Goal: Use online tool/utility: Utilize a website feature to perform a specific function

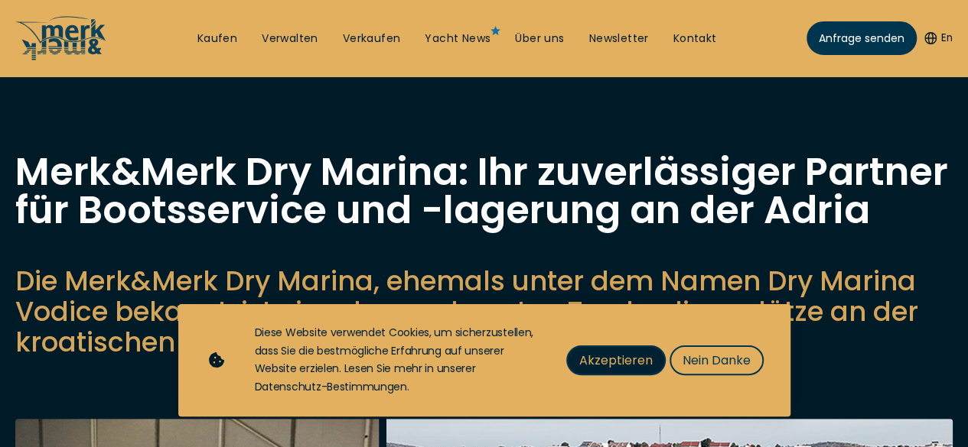
click at [639, 358] on span "Akzeptieren" at bounding box center [615, 360] width 73 height 19
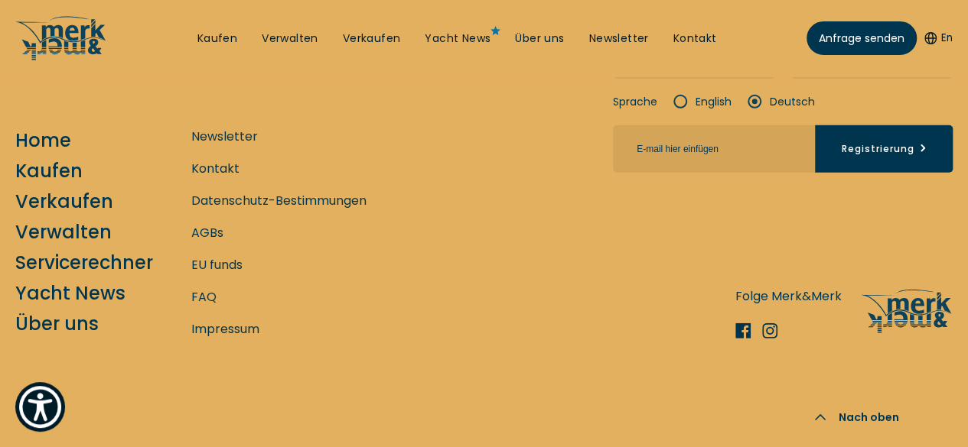
scroll to position [5007, 0]
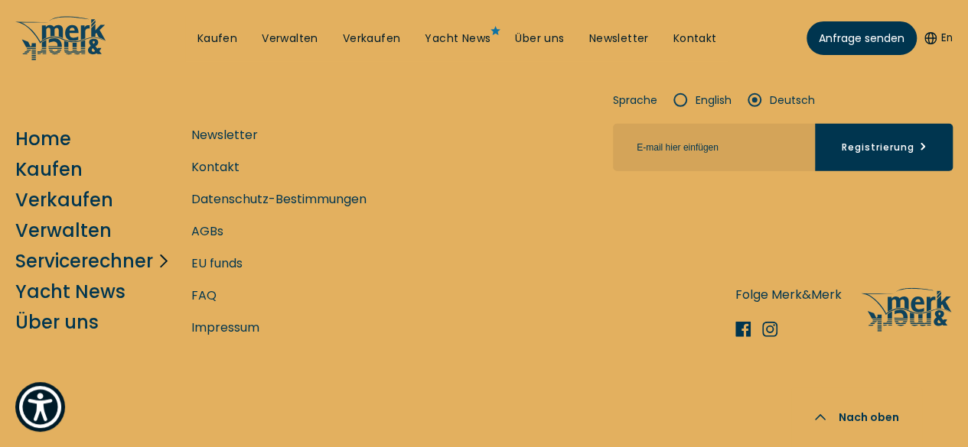
click at [93, 253] on link "Servicerechner" at bounding box center [84, 261] width 138 height 27
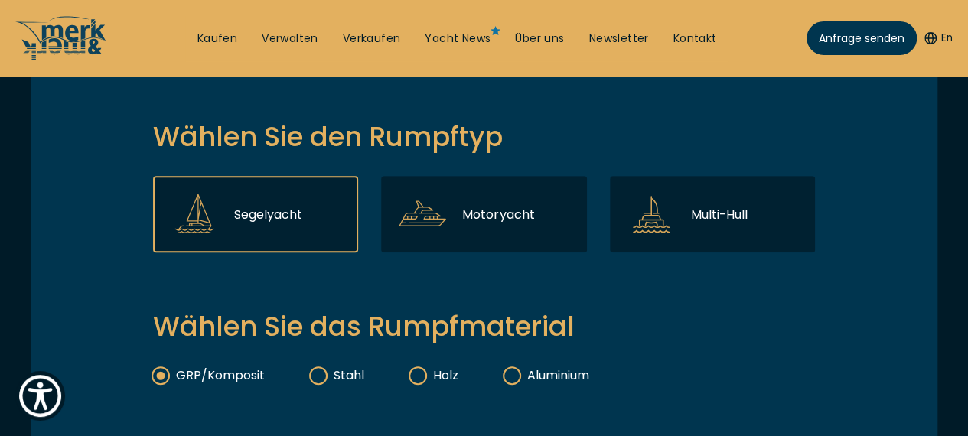
scroll to position [398, 0]
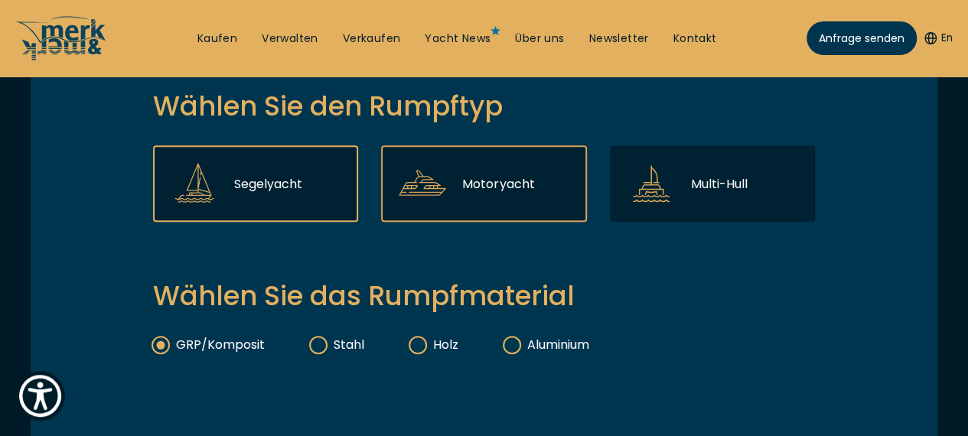
click at [495, 194] on p "Motoryacht" at bounding box center [498, 183] width 72 height 19
click at [0, 0] on input "Motoryacht" at bounding box center [0, 0] width 0 height 0
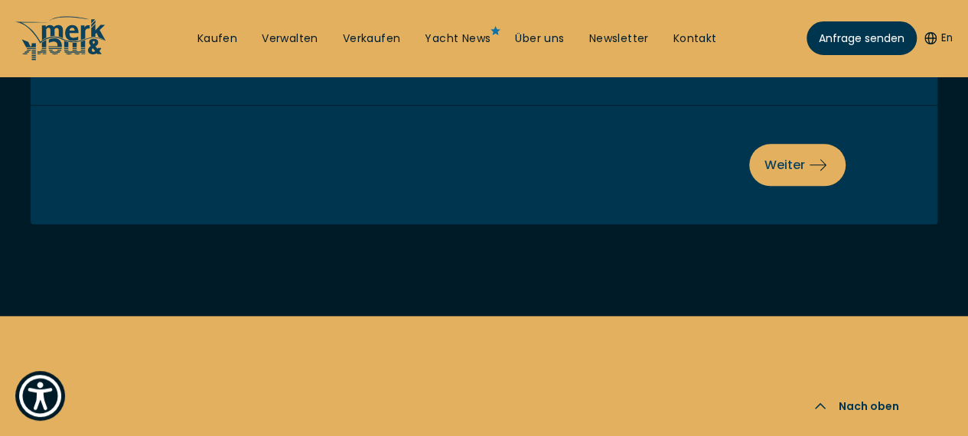
scroll to position [795, 0]
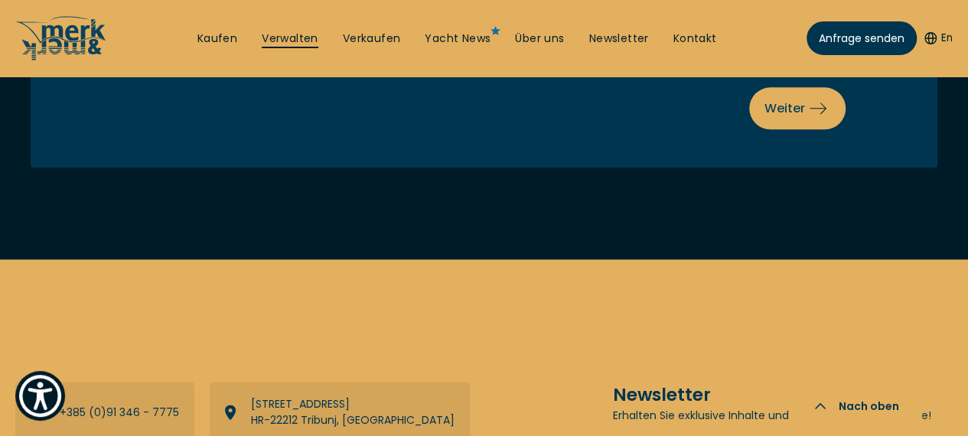
click at [274, 37] on link "Verwalten" at bounding box center [290, 38] width 57 height 15
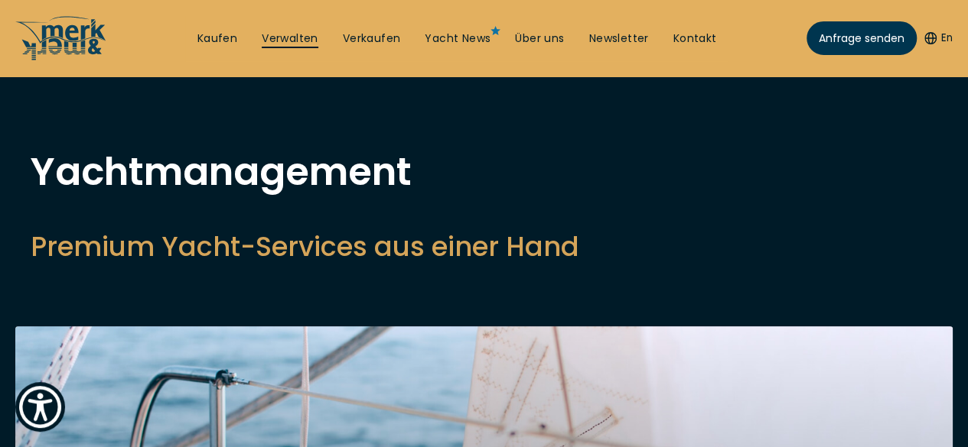
scroll to position [31, 0]
